Goal: Task Accomplishment & Management: Use online tool/utility

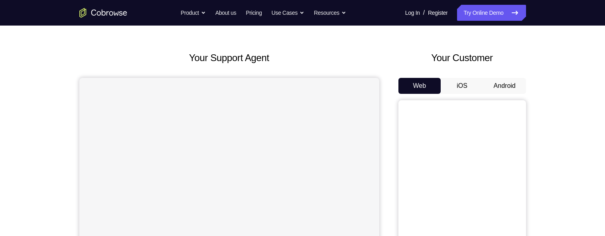
scroll to position [26, 0]
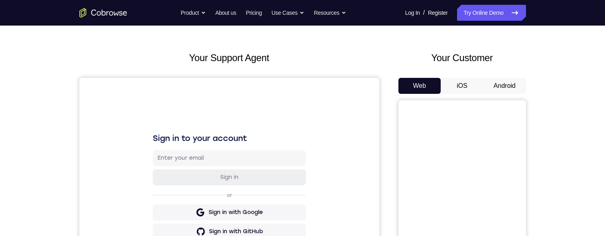
click at [494, 82] on button "Android" at bounding box center [504, 86] width 43 height 16
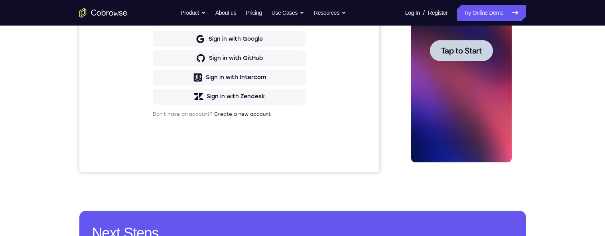
scroll to position [225, 0]
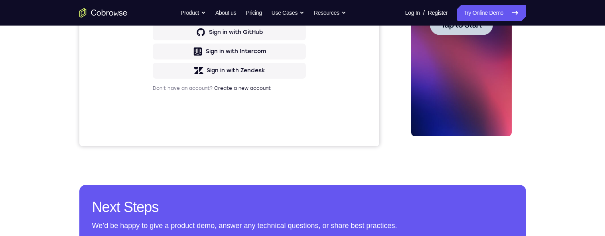
click at [466, 16] on div at bounding box center [461, 24] width 63 height 21
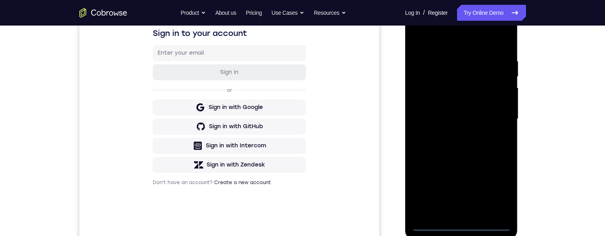
scroll to position [130, 0]
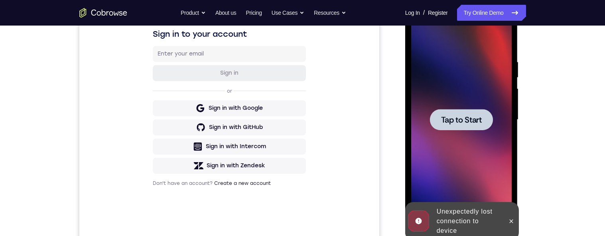
click at [466, 128] on div at bounding box center [461, 119] width 63 height 21
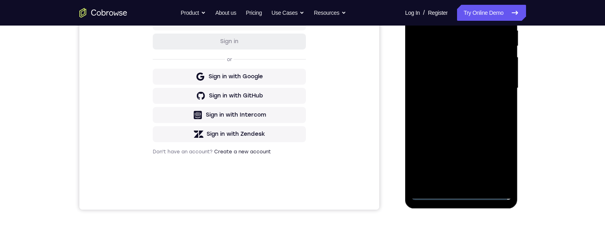
scroll to position [165, 0]
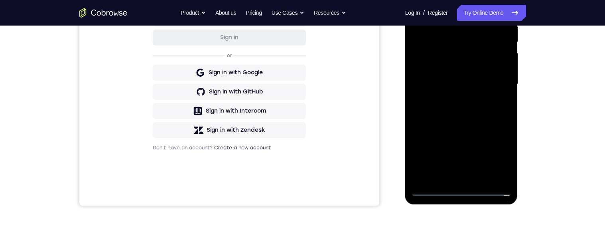
click at [465, 190] on div at bounding box center [461, 83] width 100 height 223
click at [523, 102] on div at bounding box center [462, 83] width 128 height 245
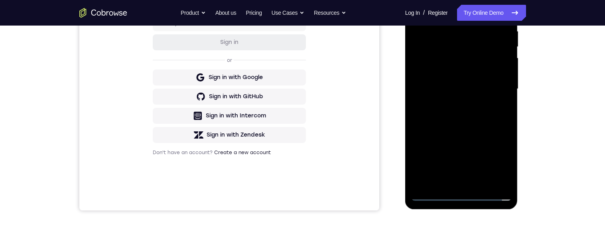
click at [462, 193] on div at bounding box center [461, 88] width 100 height 223
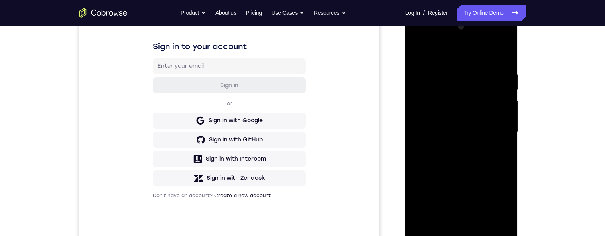
scroll to position [137, 0]
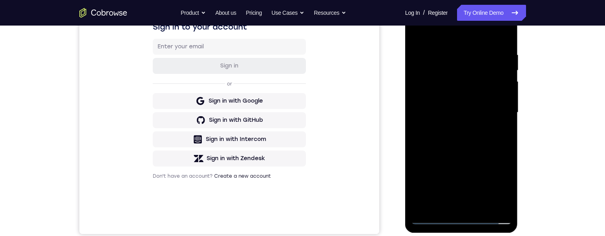
click at [495, 185] on div at bounding box center [461, 112] width 100 height 223
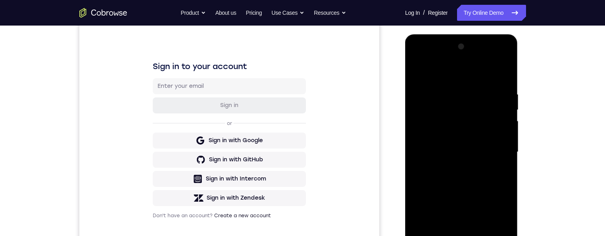
click at [457, 77] on div at bounding box center [461, 151] width 100 height 223
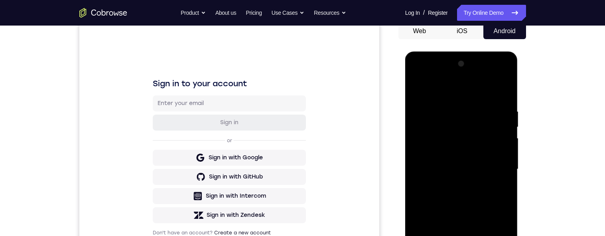
click at [493, 165] on div at bounding box center [461, 168] width 100 height 223
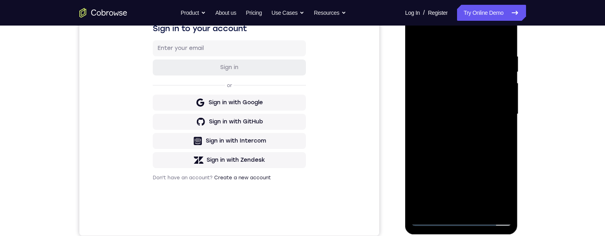
click at [453, 127] on div at bounding box center [461, 113] width 100 height 223
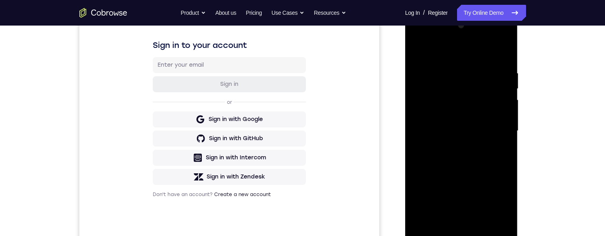
click at [486, 112] on div at bounding box center [461, 130] width 100 height 223
click at [493, 123] on div at bounding box center [461, 130] width 100 height 223
click at [480, 114] on div at bounding box center [461, 130] width 100 height 223
click at [486, 134] on div at bounding box center [461, 130] width 100 height 223
click at [493, 162] on div at bounding box center [461, 130] width 100 height 223
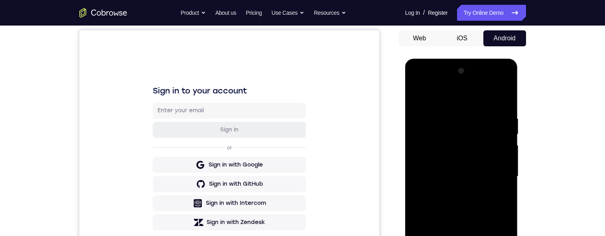
scroll to position [116, 0]
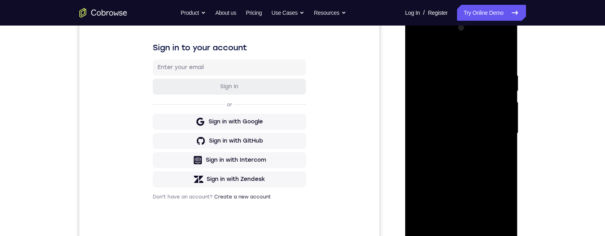
click at [486, 155] on div at bounding box center [461, 133] width 100 height 223
click at [490, 161] on div at bounding box center [461, 133] width 100 height 223
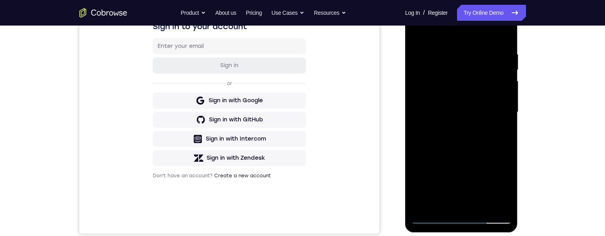
scroll to position [134, 0]
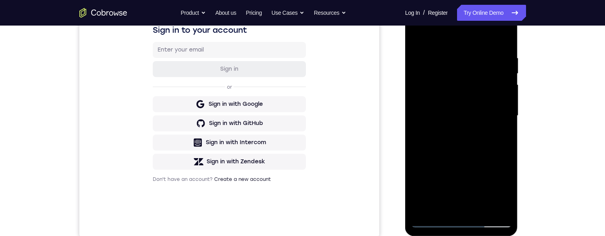
click at [494, 149] on div at bounding box center [461, 115] width 100 height 223
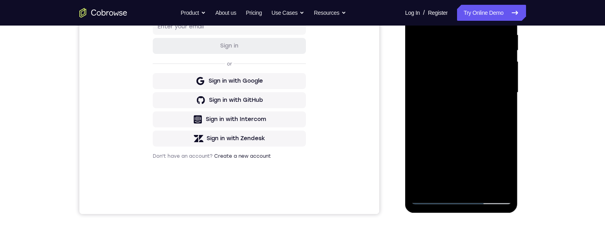
click at [509, 177] on div at bounding box center [461, 92] width 100 height 223
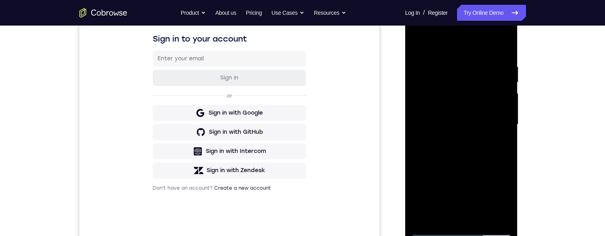
click at [452, 56] on div at bounding box center [461, 124] width 100 height 223
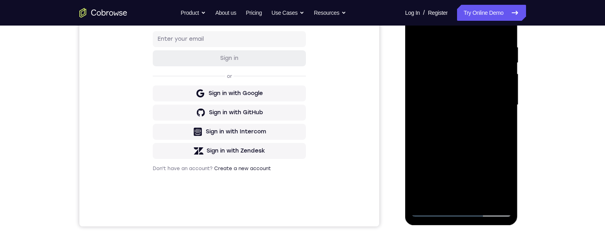
scroll to position [173, 0]
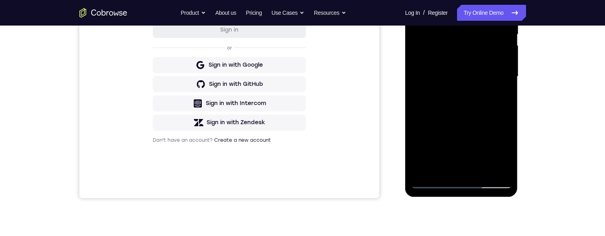
click at [466, 169] on div at bounding box center [461, 76] width 100 height 223
click at [480, 79] on div at bounding box center [461, 76] width 100 height 223
click at [478, 169] on div at bounding box center [461, 76] width 100 height 223
click at [500, 168] on div at bounding box center [461, 76] width 100 height 223
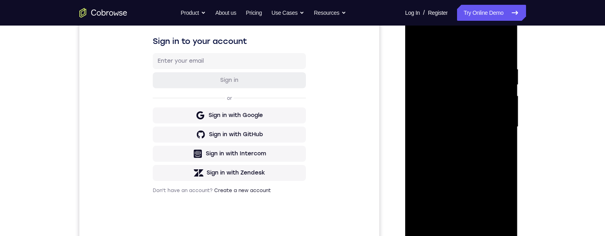
scroll to position [117, 0]
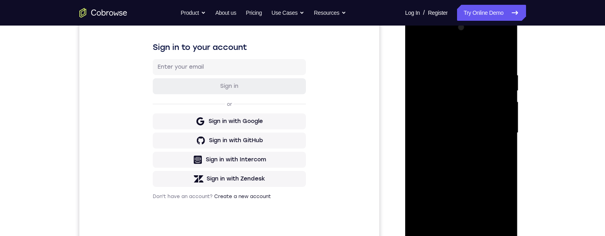
click at [503, 161] on div at bounding box center [461, 132] width 100 height 223
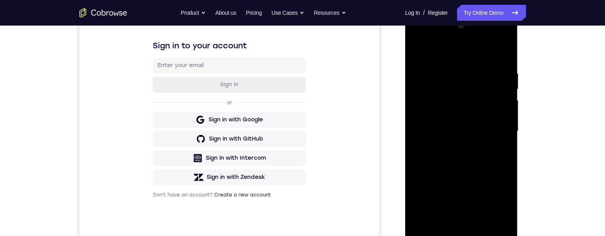
click at [506, 92] on div at bounding box center [461, 131] width 100 height 223
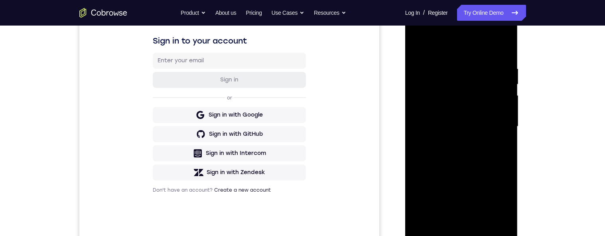
click at [503, 51] on div at bounding box center [461, 126] width 100 height 223
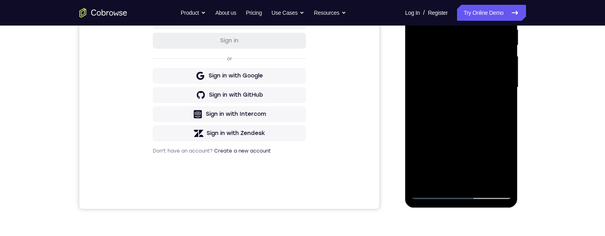
click at [501, 106] on div at bounding box center [461, 87] width 100 height 223
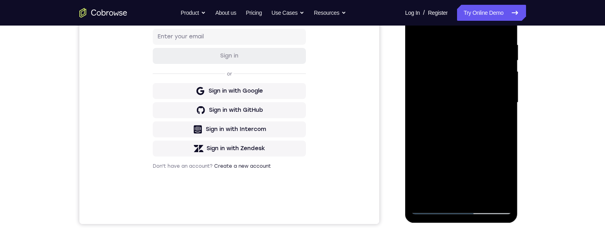
scroll to position [140, 0]
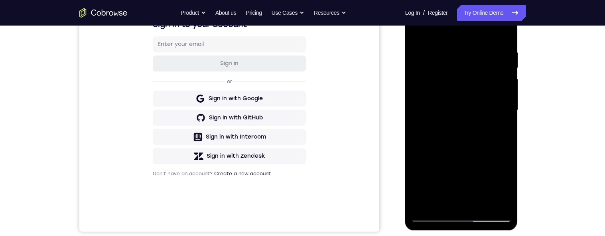
click at [500, 47] on div at bounding box center [461, 109] width 100 height 223
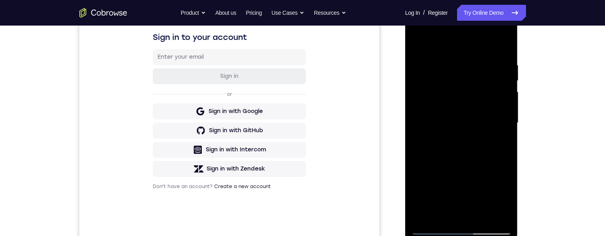
scroll to position [125, 0]
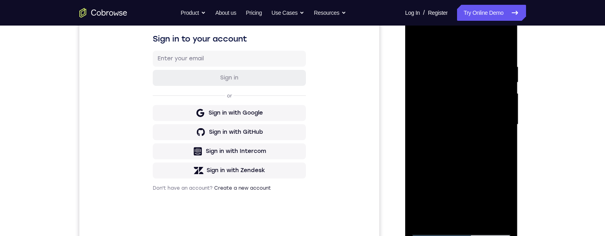
click at [502, 48] on div at bounding box center [461, 124] width 100 height 223
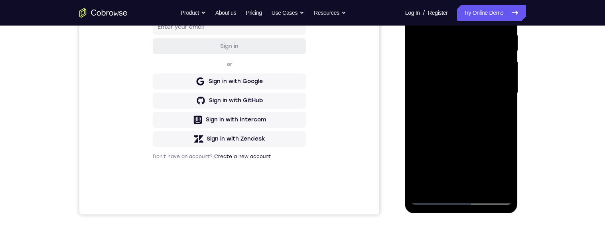
scroll to position [147, 0]
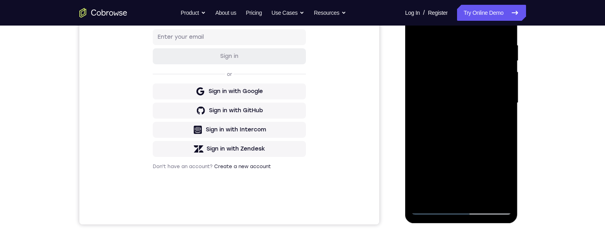
click at [480, 197] on div at bounding box center [461, 102] width 100 height 223
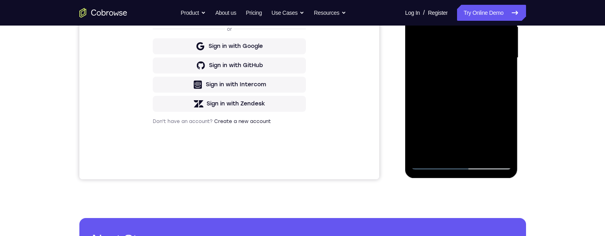
click at [478, 99] on div at bounding box center [461, 57] width 100 height 223
click at [490, 114] on div at bounding box center [461, 57] width 100 height 223
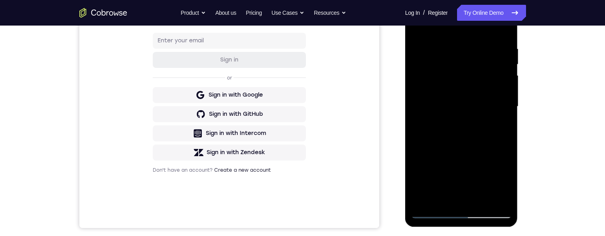
scroll to position [185, 0]
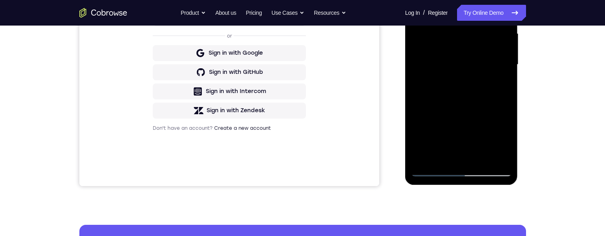
click at [501, 88] on div at bounding box center [461, 64] width 100 height 223
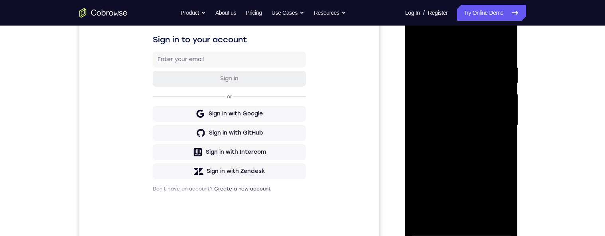
scroll to position [50, 0]
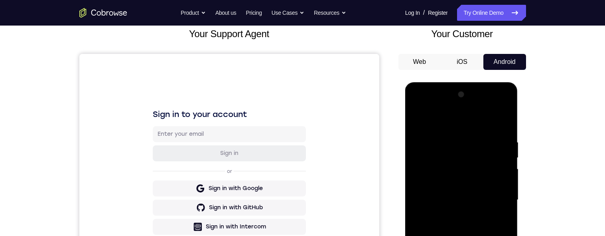
click at [418, 117] on div at bounding box center [461, 199] width 100 height 223
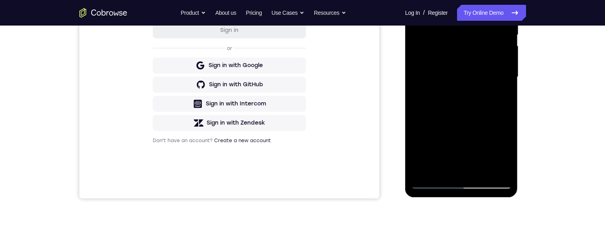
scroll to position [167, 0]
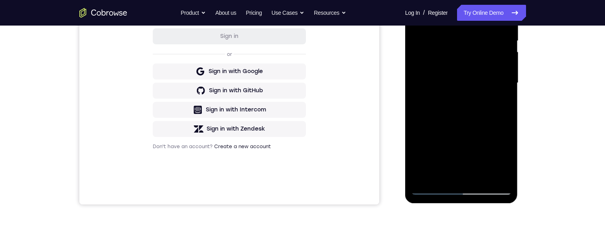
click at [481, 106] on div at bounding box center [461, 82] width 100 height 223
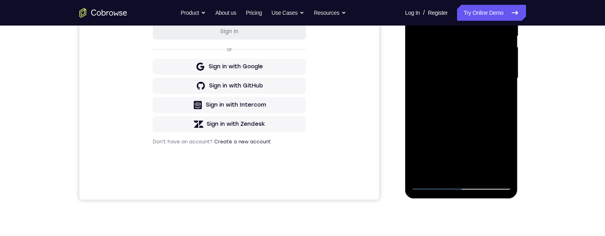
scroll to position [182, 0]
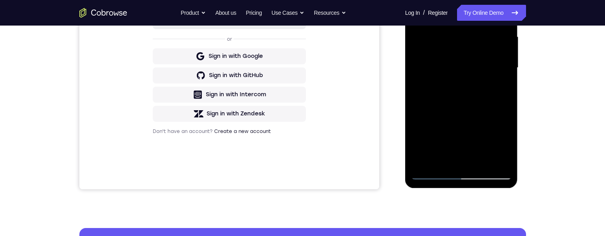
click at [502, 88] on div at bounding box center [461, 67] width 100 height 223
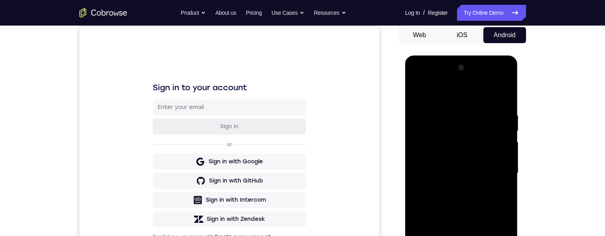
click at [416, 96] on div at bounding box center [461, 172] width 100 height 223
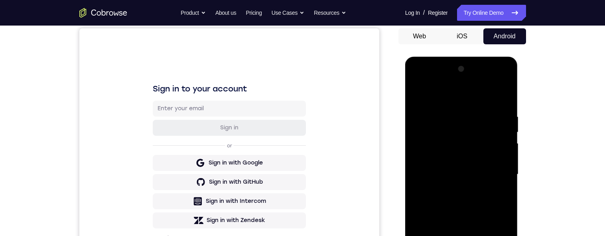
click at [422, 95] on div at bounding box center [461, 174] width 100 height 223
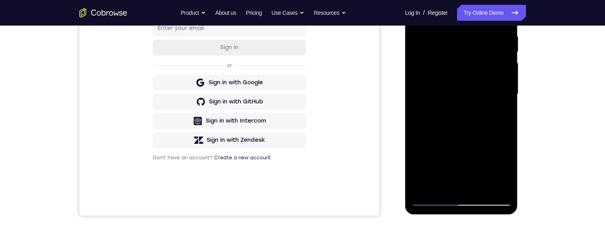
scroll to position [99, 0]
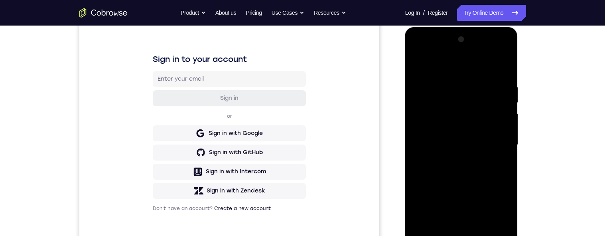
click at [453, 81] on div at bounding box center [461, 144] width 100 height 223
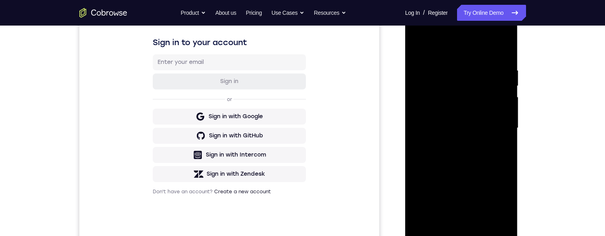
scroll to position [110, 0]
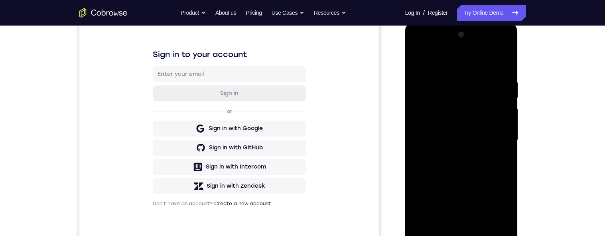
click at [501, 90] on div at bounding box center [461, 139] width 100 height 223
click at [503, 64] on div at bounding box center [461, 139] width 100 height 223
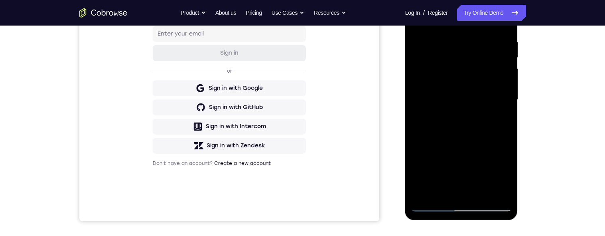
scroll to position [151, 0]
click at [503, 131] on div at bounding box center [461, 98] width 100 height 223
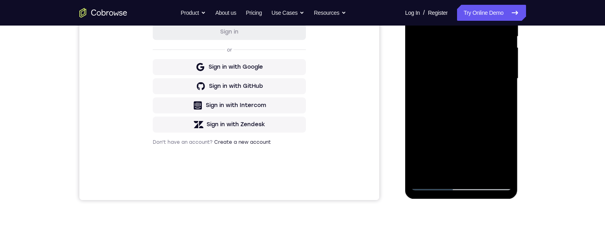
click at [504, 114] on div at bounding box center [461, 78] width 100 height 223
click at [506, 114] on div at bounding box center [461, 78] width 100 height 223
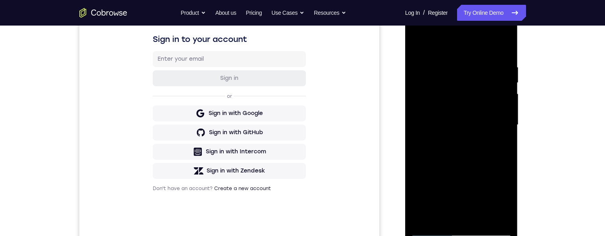
scroll to position [124, 0]
click at [473, 64] on div at bounding box center [461, 125] width 100 height 223
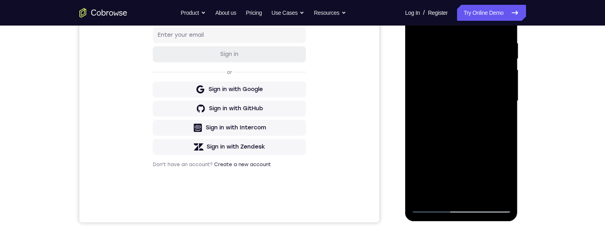
scroll to position [138, 0]
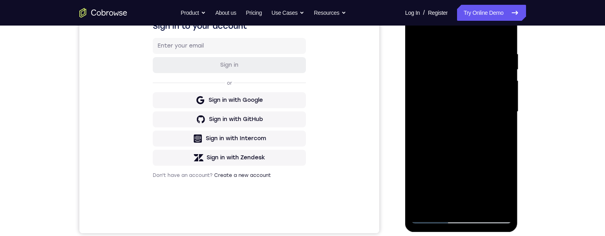
click at [506, 117] on div at bounding box center [461, 111] width 100 height 223
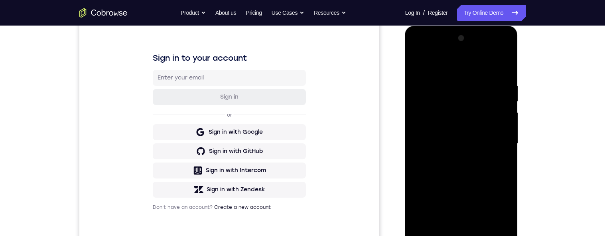
click at [507, 115] on div at bounding box center [461, 143] width 100 height 223
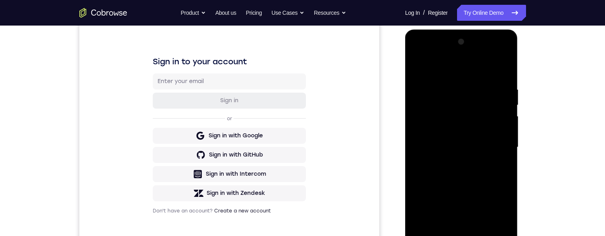
scroll to position [128, 0]
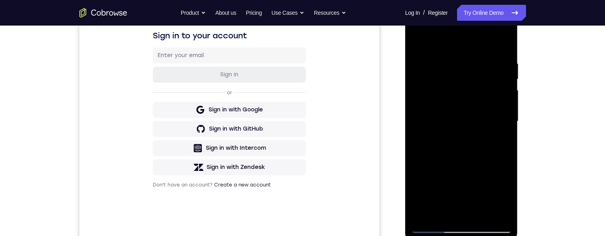
click at [502, 124] on div at bounding box center [461, 121] width 100 height 223
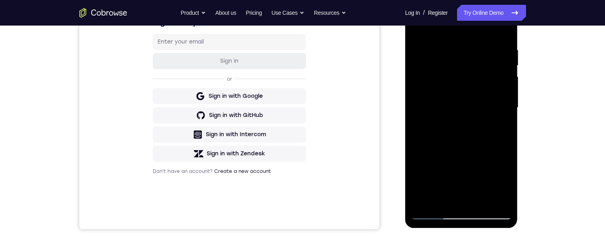
click at [502, 129] on div at bounding box center [461, 107] width 100 height 223
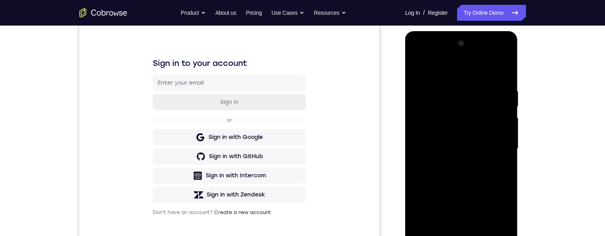
click at [502, 71] on div at bounding box center [461, 148] width 100 height 223
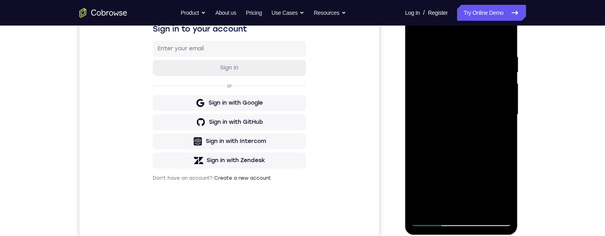
scroll to position [147, 0]
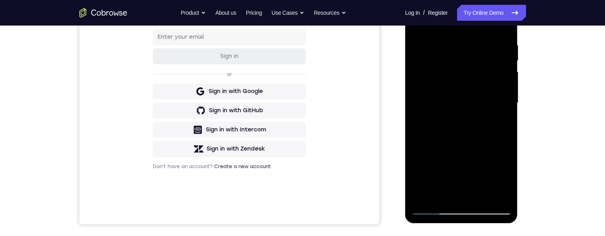
click at [505, 135] on div at bounding box center [461, 102] width 100 height 223
click at [477, 48] on div at bounding box center [461, 102] width 100 height 223
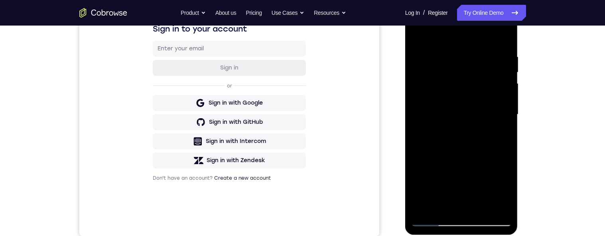
scroll to position [142, 0]
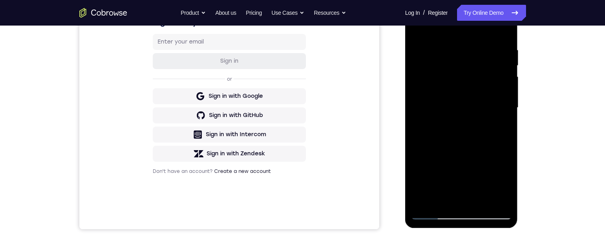
click at [463, 196] on div at bounding box center [461, 107] width 100 height 223
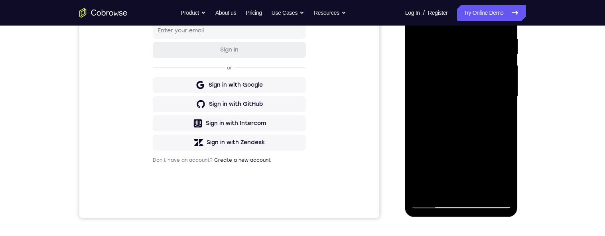
click at [480, 109] on div at bounding box center [461, 96] width 100 height 223
click at [476, 189] on div at bounding box center [461, 96] width 100 height 223
click at [500, 189] on div at bounding box center [461, 96] width 100 height 223
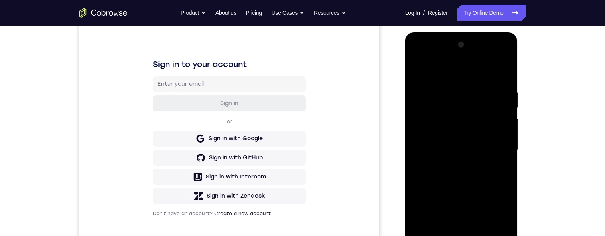
scroll to position [63, 0]
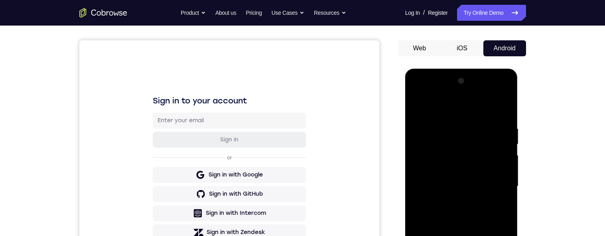
click at [502, 109] on div at bounding box center [461, 186] width 100 height 223
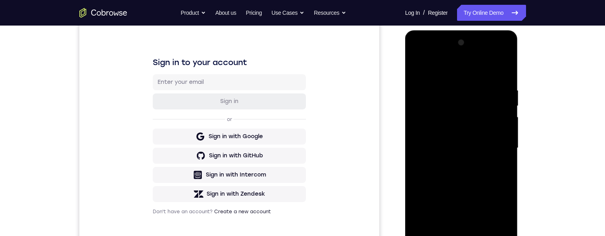
click at [501, 88] on div at bounding box center [461, 147] width 100 height 223
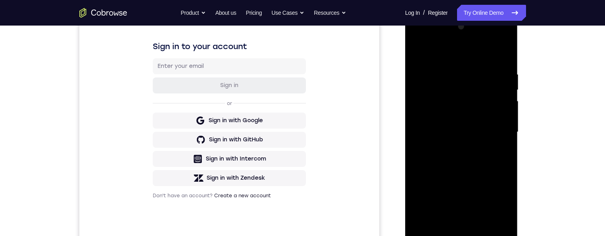
scroll to position [117, 0]
click at [501, 145] on div at bounding box center [461, 132] width 100 height 223
click at [507, 137] on div at bounding box center [461, 132] width 100 height 223
click at [501, 63] on div at bounding box center [461, 132] width 100 height 223
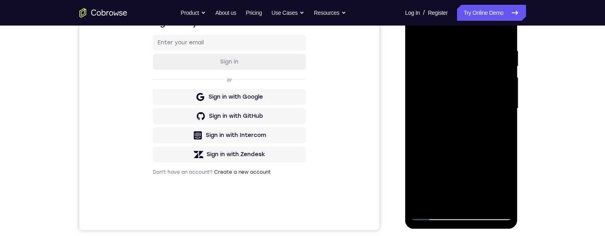
scroll to position [120, 0]
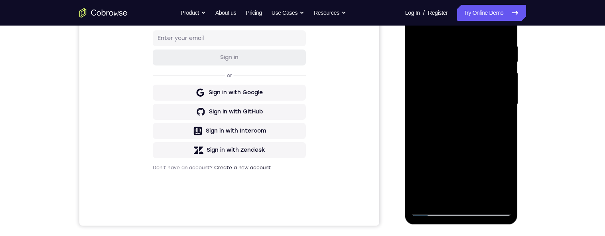
click at [507, 131] on div at bounding box center [461, 103] width 100 height 223
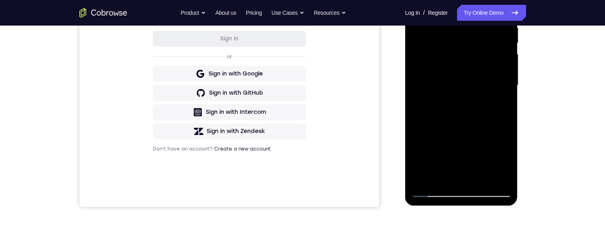
scroll to position [165, 0]
click at [505, 111] on div at bounding box center [461, 84] width 100 height 223
click at [504, 116] on div at bounding box center [461, 84] width 100 height 223
click at [505, 112] on div at bounding box center [461, 84] width 100 height 223
